Goal: Navigation & Orientation: Find specific page/section

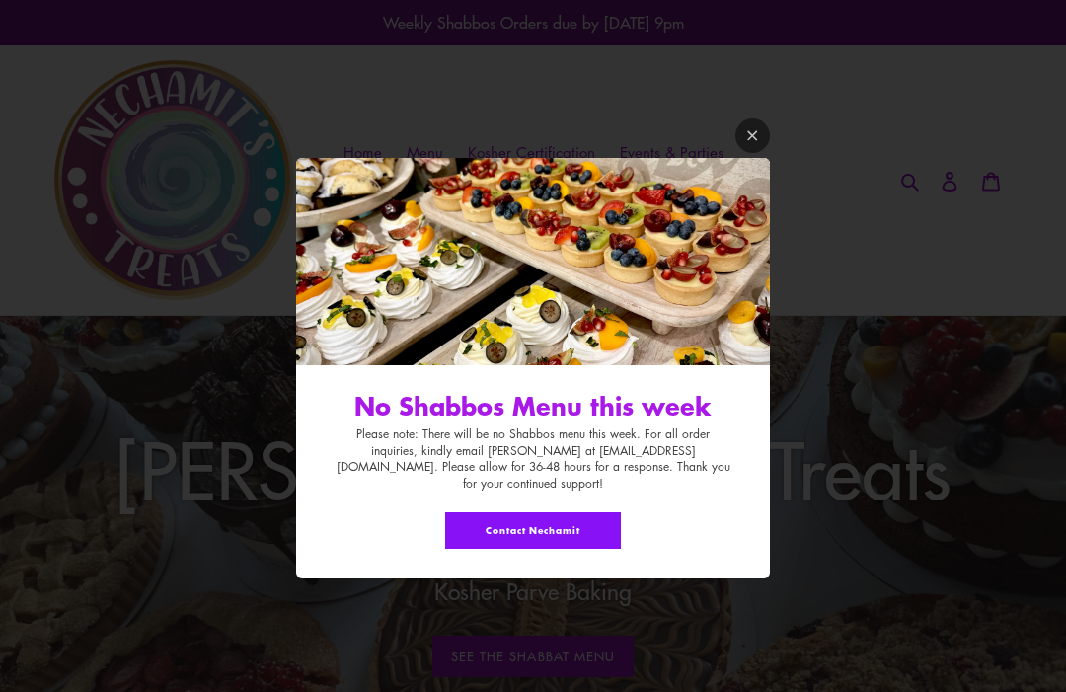
click at [758, 153] on link "Modal window" at bounding box center [753, 135] width 35 height 35
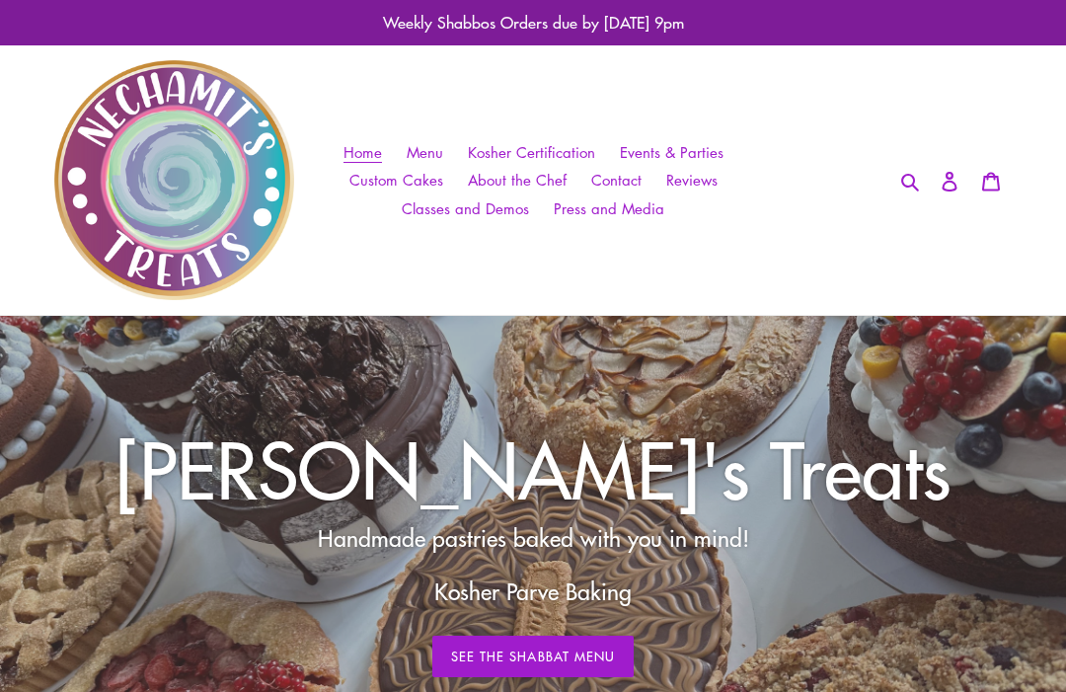
click at [362, 172] on span "Custom Cakes" at bounding box center [397, 180] width 94 height 21
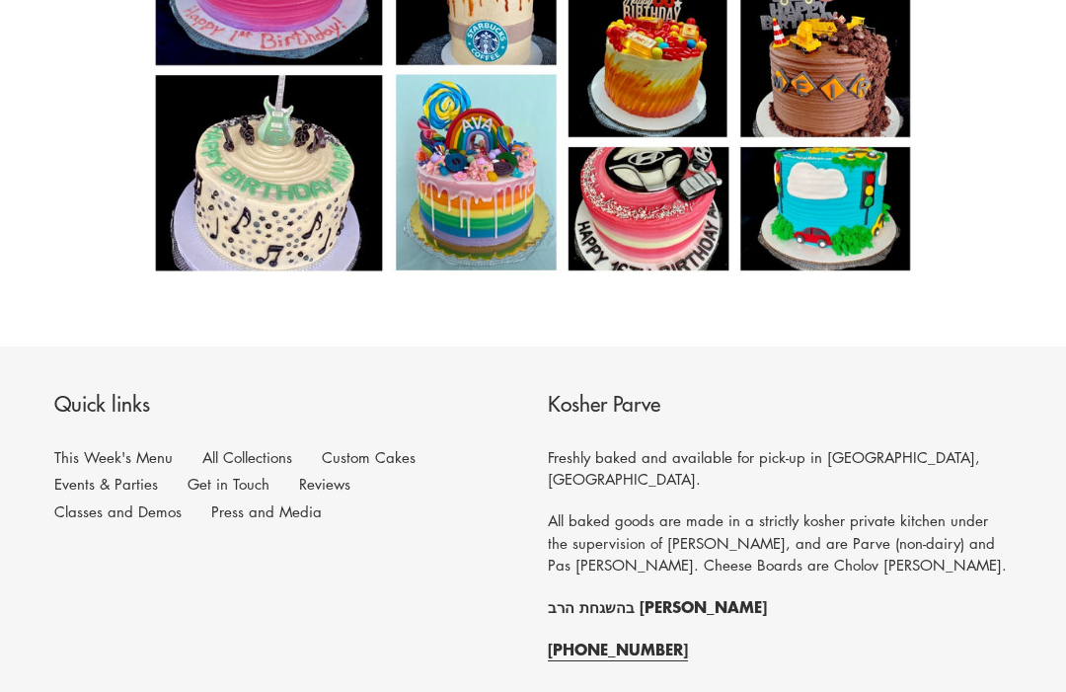
scroll to position [2353, 0]
click at [88, 477] on link "Events & Parties" at bounding box center [106, 484] width 104 height 20
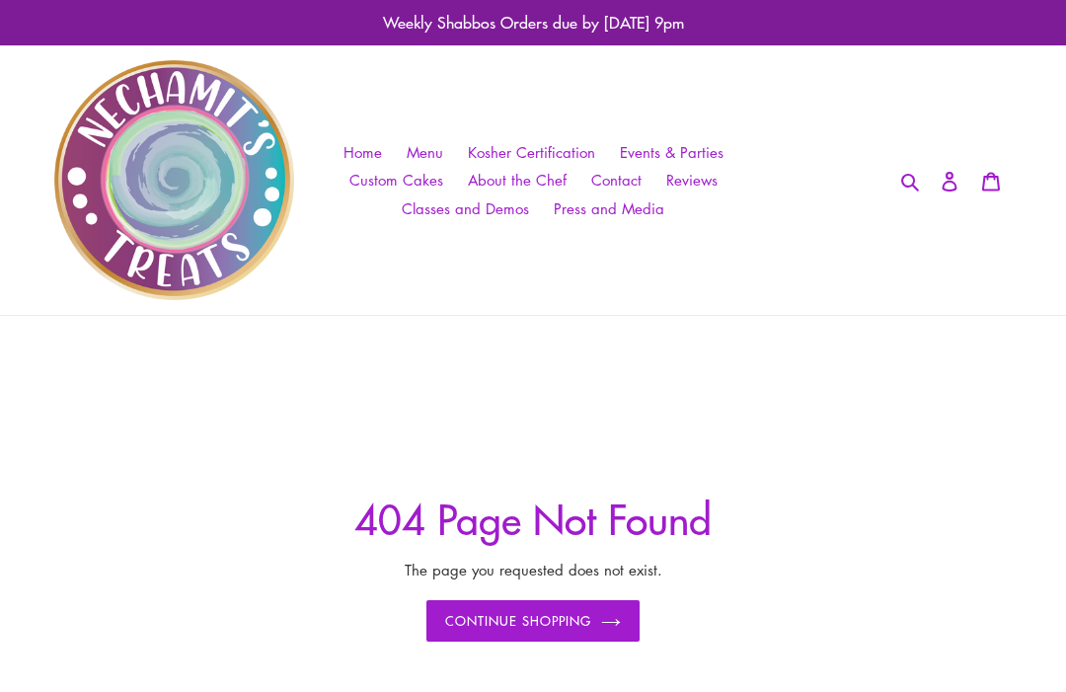
click at [428, 152] on span "Menu" at bounding box center [425, 152] width 37 height 21
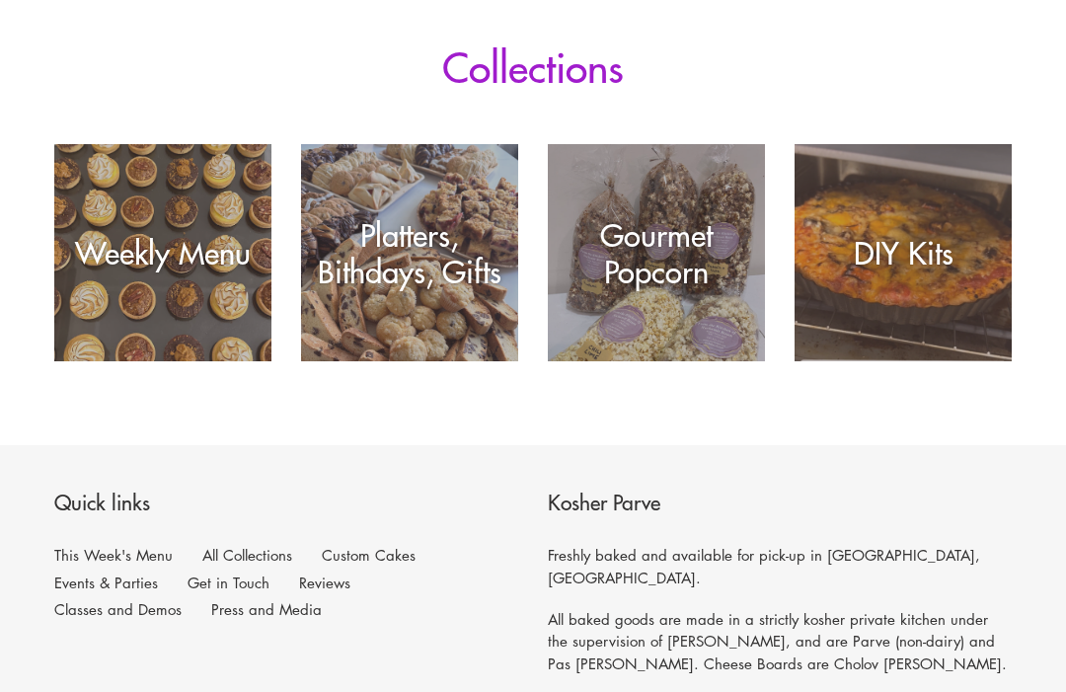
scroll to position [328, 0]
click at [141, 362] on div "Weekly Menu" at bounding box center [162, 362] width 217 height 0
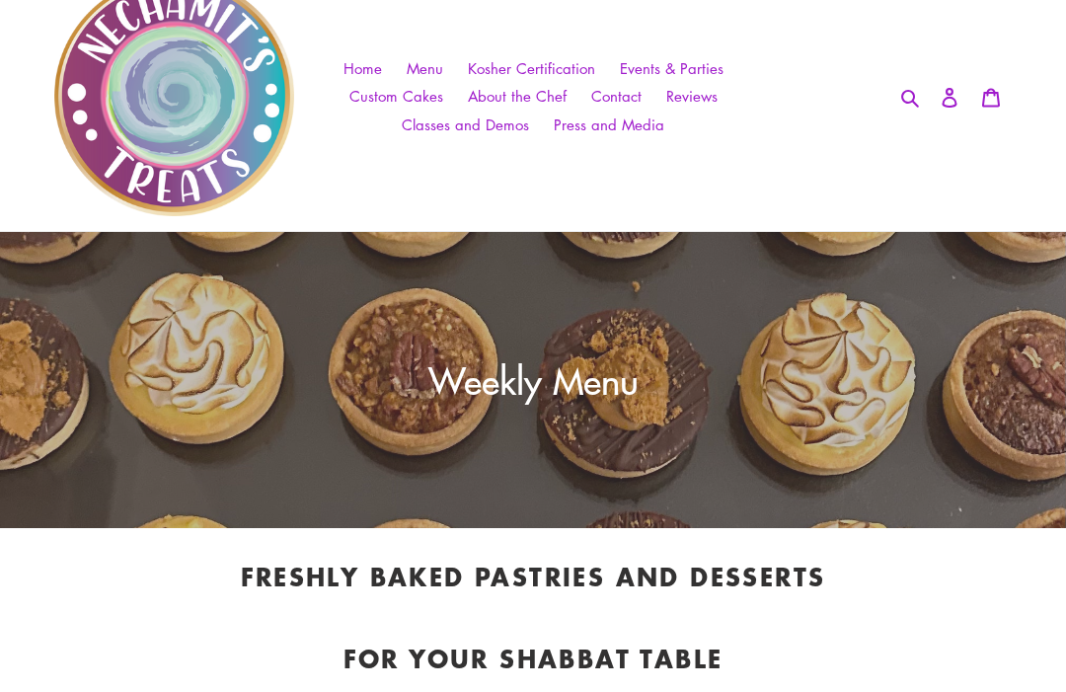
scroll to position [83, 0]
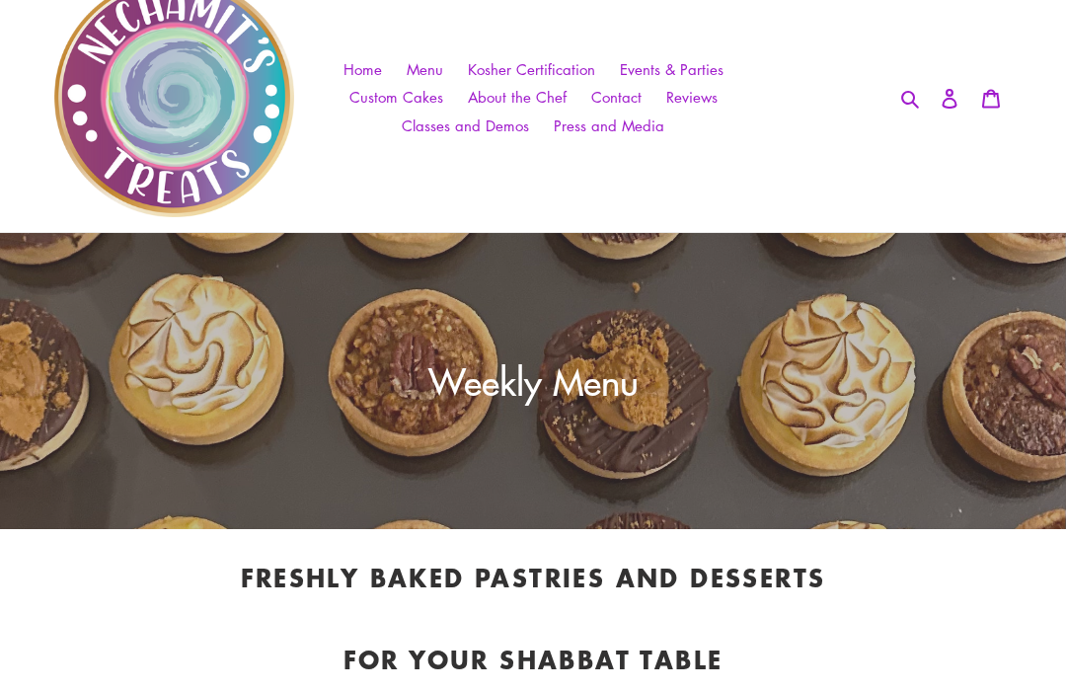
click at [708, 73] on span "Events & Parties" at bounding box center [672, 69] width 104 height 21
